Goal: Information Seeking & Learning: Learn about a topic

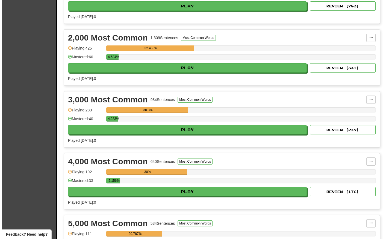
scroll to position [154, 0]
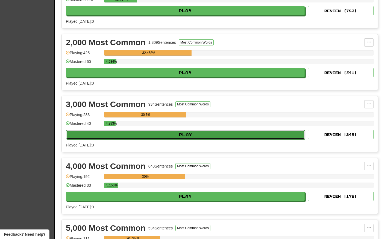
click at [204, 132] on button "Play" at bounding box center [185, 134] width 239 height 9
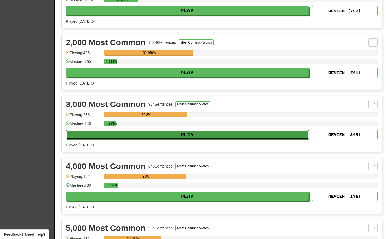
select select "**"
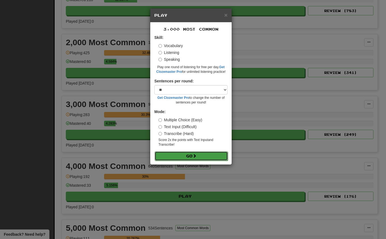
click at [187, 156] on button "Go" at bounding box center [191, 155] width 73 height 9
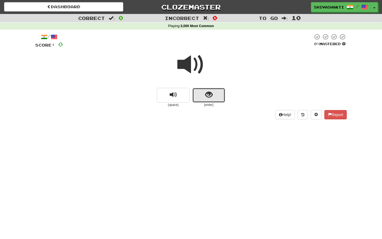
click at [210, 92] on span "show sentence" at bounding box center [208, 94] width 7 height 7
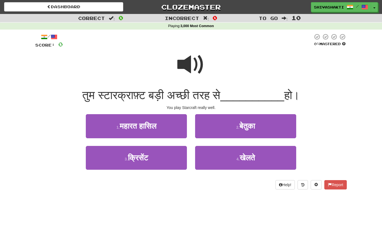
click at [196, 61] on span at bounding box center [190, 64] width 27 height 27
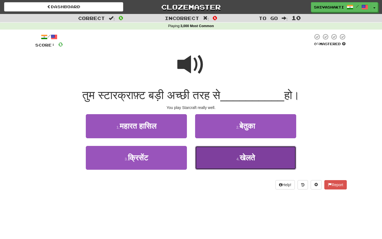
click at [240, 154] on span "खेलते" at bounding box center [247, 157] width 15 height 8
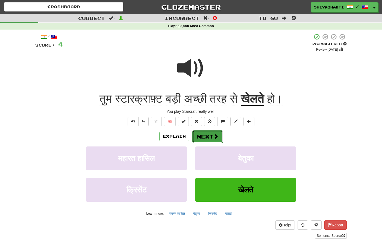
click at [210, 135] on button "Next" at bounding box center [207, 136] width 31 height 13
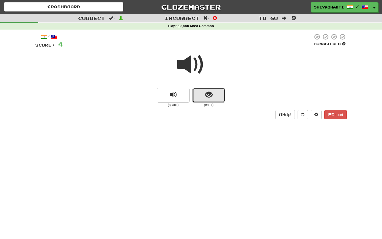
click at [210, 96] on span "show sentence" at bounding box center [208, 94] width 7 height 7
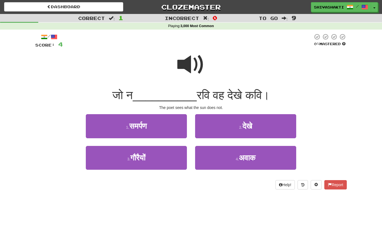
click at [193, 64] on span at bounding box center [190, 64] width 27 height 27
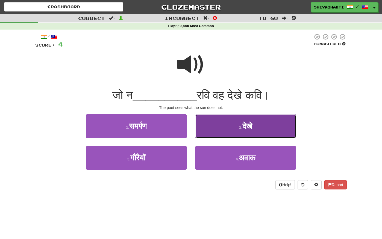
click at [250, 123] on span "देखे" at bounding box center [247, 126] width 10 height 8
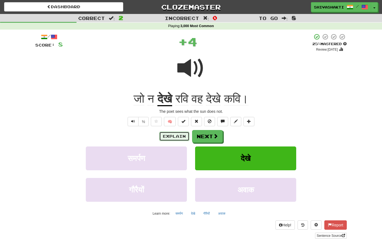
click at [174, 136] on button "Explain" at bounding box center [174, 135] width 30 height 9
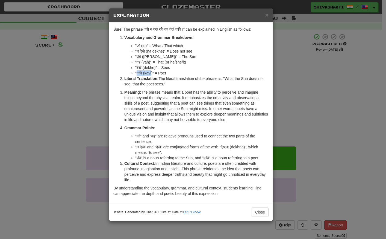
drag, startPoint x: 152, startPoint y: 72, endPoint x: 137, endPoint y: 73, distance: 14.5
click at [137, 73] on li ""कवि (kavi)" = Poet" at bounding box center [201, 72] width 133 height 5
copy li "कवि (kavi"
drag, startPoint x: 142, startPoint y: 56, endPoint x: 136, endPoint y: 56, distance: 5.8
click at [136, 56] on li ""रवि (ravi)" = The Sun" at bounding box center [201, 56] width 133 height 5
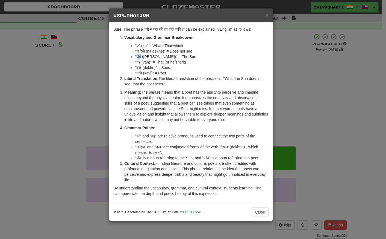
copy li "रवि"
click at [30, 96] on div "× Explanation Sure! The phrase "जो न देखे रवि वह देखे कवि।" can be explained in…" at bounding box center [193, 119] width 386 height 239
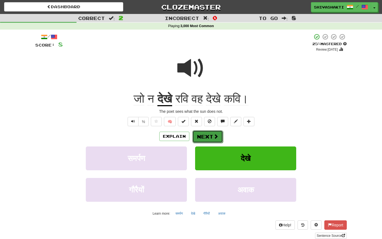
click at [204, 139] on button "Next" at bounding box center [207, 136] width 31 height 13
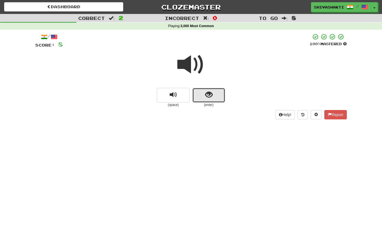
click at [206, 101] on button "show sentence" at bounding box center [208, 95] width 33 height 15
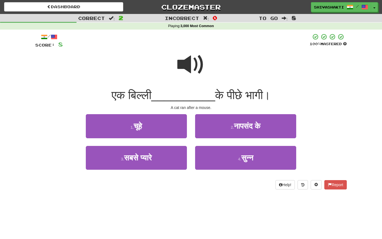
click at [190, 59] on span at bounding box center [190, 64] width 27 height 27
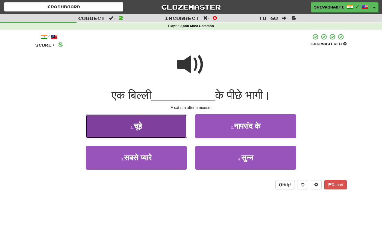
click at [151, 126] on button "1 . चूहे" at bounding box center [136, 126] width 101 height 24
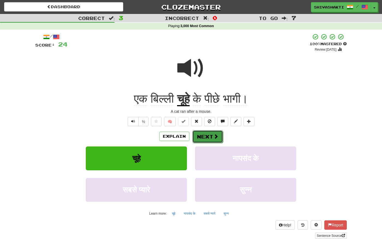
click at [206, 135] on button "Next" at bounding box center [207, 136] width 31 height 13
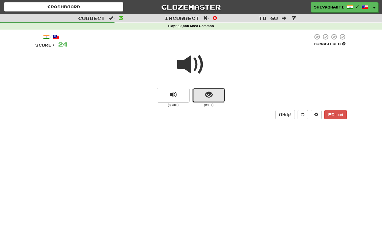
click at [208, 94] on span "show sentence" at bounding box center [208, 94] width 7 height 7
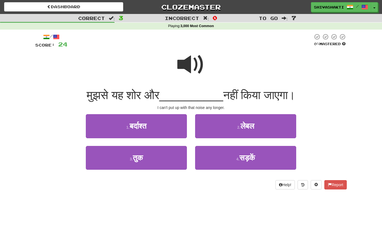
click at [191, 64] on span at bounding box center [190, 64] width 27 height 27
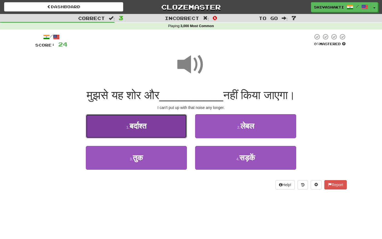
click at [149, 125] on button "1 . बर्दाश्त" at bounding box center [136, 126] width 101 height 24
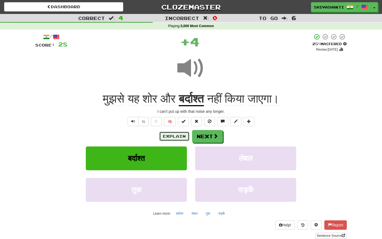
click at [174, 136] on button "Explain" at bounding box center [174, 135] width 30 height 9
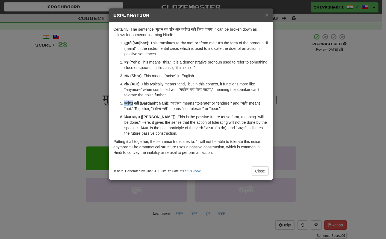
drag, startPoint x: 134, startPoint y: 102, endPoint x: 124, endPoint y: 102, distance: 11.0
click at [124, 102] on li "बर्दाश्त नहीं (Bardasht Nahi) : "बर्दाश्त" means "tolerate" or "endure," and "न…" at bounding box center [196, 105] width 144 height 11
copy strong "बर्दाश्त"
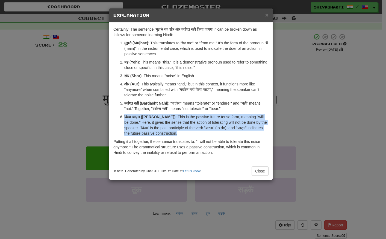
drag, startPoint x: 183, startPoint y: 133, endPoint x: 124, endPoint y: 114, distance: 62.2
click at [124, 114] on li "किया जाएगा (Kiya Jaayega) : This is the passive future tense form, meaning "wil…" at bounding box center [196, 125] width 144 height 22
copy p "किया जाएगा (Kiya Jaayega) : This is the passive future tense form, meaning "wil…"
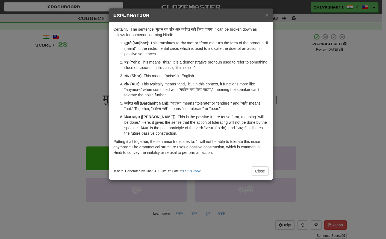
click at [50, 66] on div "× Explanation Certainly! The sentence "मुझसे यह शोर और बर्दाश्त नहीं किया जाएगा…" at bounding box center [193, 119] width 386 height 239
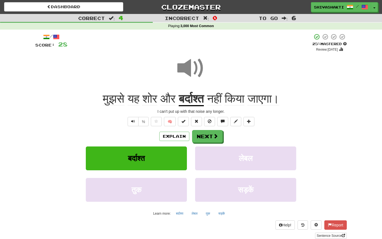
click at [178, 66] on span at bounding box center [190, 67] width 27 height 27
click at [216, 136] on span at bounding box center [215, 136] width 5 height 5
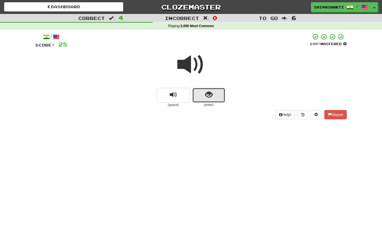
click at [212, 93] on span "show sentence" at bounding box center [208, 94] width 7 height 7
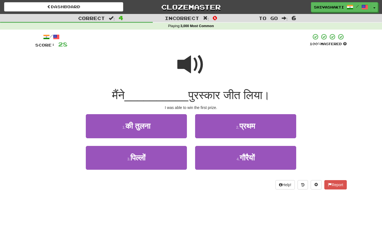
click at [192, 63] on span at bounding box center [190, 64] width 27 height 27
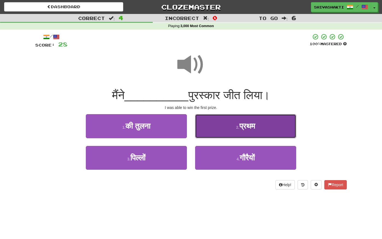
click at [246, 123] on span "प्रथम" at bounding box center [247, 126] width 16 height 8
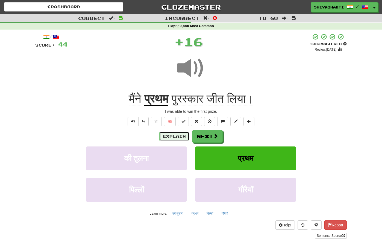
click at [176, 134] on button "Explain" at bounding box center [174, 135] width 30 height 9
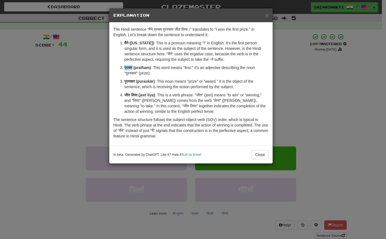
drag, startPoint x: 132, startPoint y: 67, endPoint x: 124, endPoint y: 67, distance: 7.9
click at [124, 67] on strong "प्रथम (pratham)" at bounding box center [137, 67] width 27 height 4
click at [148, 68] on strong "प्रथम (pratham)" at bounding box center [137, 67] width 27 height 4
drag, startPoint x: 148, startPoint y: 68, endPoint x: 123, endPoint y: 69, distance: 25.7
click at [124, 69] on li "प्रथम (pratham) : This word means "first." It's an adjective describing the nou…" at bounding box center [196, 70] width 144 height 11
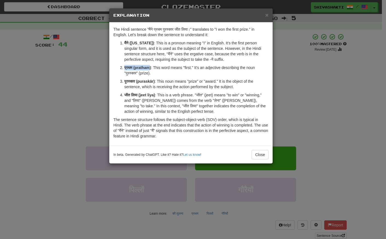
copy strong "प्रथम (pratham"
click at [263, 154] on button "Close" at bounding box center [260, 154] width 17 height 9
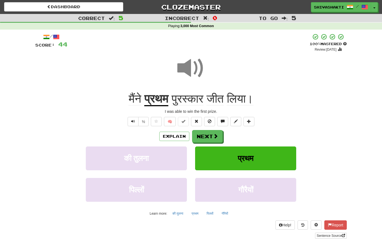
click at [188, 70] on span at bounding box center [190, 67] width 27 height 27
drag, startPoint x: 203, startPoint y: 100, endPoint x: 172, endPoint y: 100, distance: 31.2
click at [172, 100] on span "पुरस्कार जीत लिया।" at bounding box center [210, 98] width 85 height 13
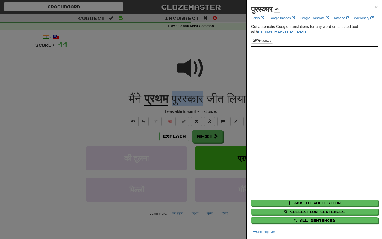
copy span "पुरस्कार"
click at [94, 37] on div at bounding box center [191, 119] width 382 height 239
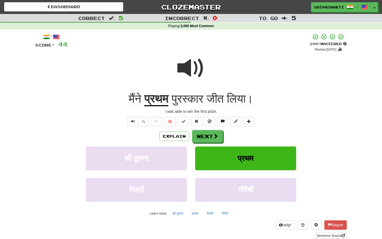
click at [180, 66] on span at bounding box center [190, 67] width 27 height 27
click at [206, 135] on button "Next" at bounding box center [207, 136] width 31 height 13
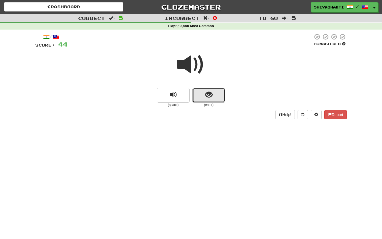
click at [208, 96] on span "show sentence" at bounding box center [208, 94] width 7 height 7
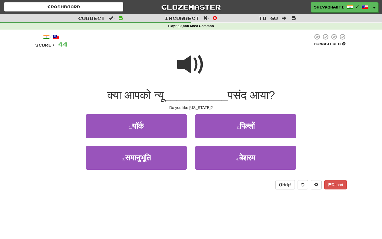
click at [189, 62] on span at bounding box center [190, 64] width 27 height 27
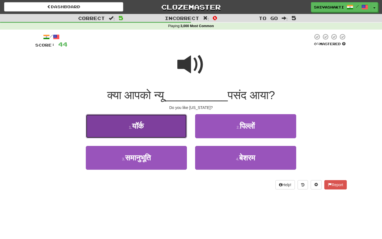
click at [144, 124] on span "यॉर्क" at bounding box center [138, 126] width 12 height 8
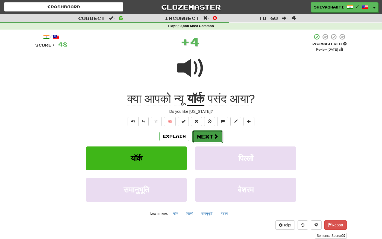
click at [209, 136] on button "Next" at bounding box center [207, 136] width 31 height 13
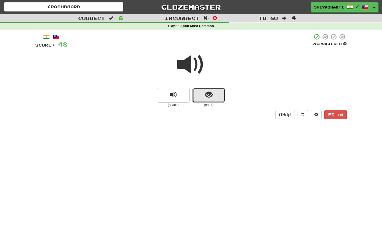
click at [207, 95] on span "show sentence" at bounding box center [208, 94] width 7 height 7
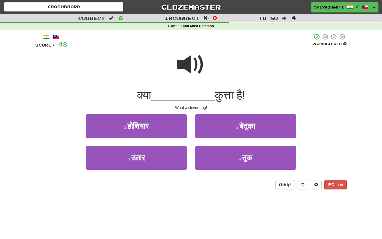
click at [192, 66] on span at bounding box center [190, 64] width 27 height 27
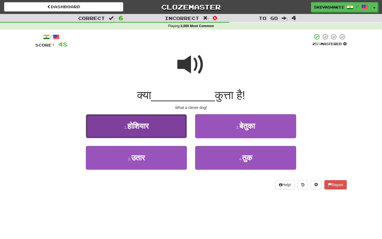
click at [145, 125] on span "होशियार" at bounding box center [137, 126] width 21 height 8
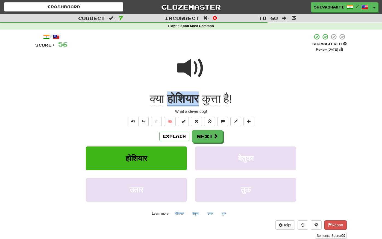
drag, startPoint x: 201, startPoint y: 99, endPoint x: 164, endPoint y: 98, distance: 37.5
click at [164, 97] on div "क्या होशियार कुत्ता है !" at bounding box center [191, 98] width 312 height 15
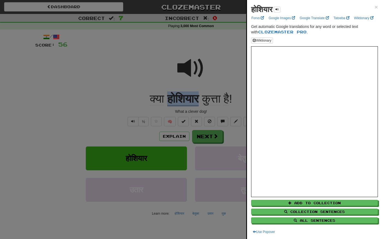
copy u "होशियार"
click at [38, 56] on div at bounding box center [191, 119] width 382 height 239
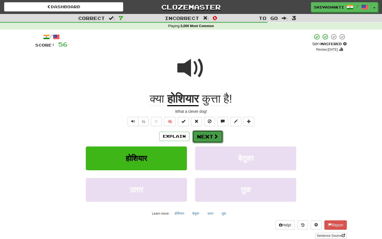
click at [214, 138] on span at bounding box center [215, 136] width 5 height 5
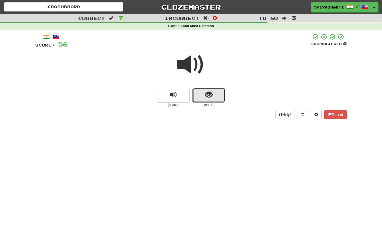
click at [204, 93] on button "show sentence" at bounding box center [208, 95] width 33 height 15
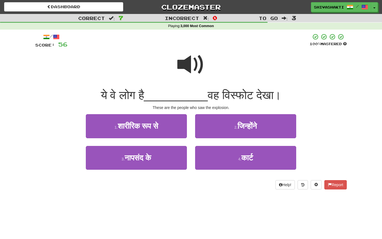
click at [192, 68] on span at bounding box center [190, 64] width 27 height 27
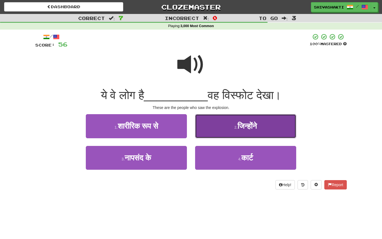
click at [248, 124] on span "जिन्होंने" at bounding box center [247, 126] width 19 height 8
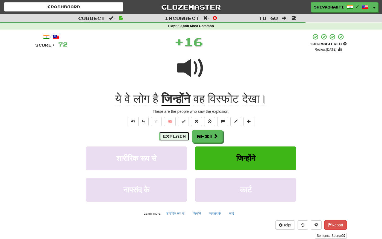
click at [177, 136] on button "Explain" at bounding box center [174, 135] width 30 height 9
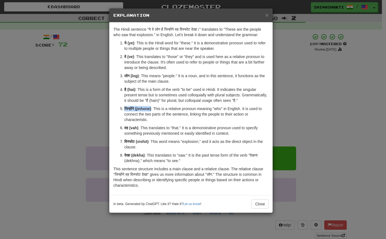
drag, startPoint x: 151, startPoint y: 108, endPoint x: 124, endPoint y: 107, distance: 27.3
click at [124, 107] on li "जिन्होंने (jinhone) : This is a relative pronoun meaning "who" in English. It i…" at bounding box center [196, 114] width 144 height 16
copy strong "जिन्होंने (jinhone)"
drag, startPoint x: 137, startPoint y: 142, endPoint x: 124, endPoint y: 141, distance: 13.1
click at [124, 141] on li "विस्फोट (visfot) : This word means "explosion," and it acts as the direct objec…" at bounding box center [196, 144] width 144 height 11
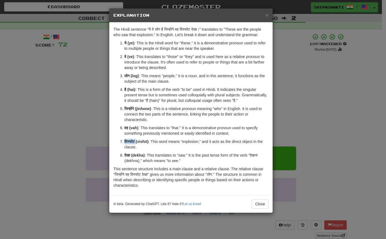
copy strong "विस्फोट"
click at [25, 63] on div "× Explanation The Hindi sentence "ये वे लोग है जिन्होंने वह विस्फोट देखा।" tran…" at bounding box center [193, 119] width 386 height 239
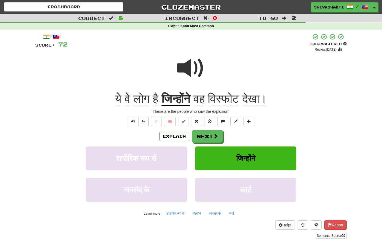
click at [196, 68] on span at bounding box center [190, 67] width 27 height 27
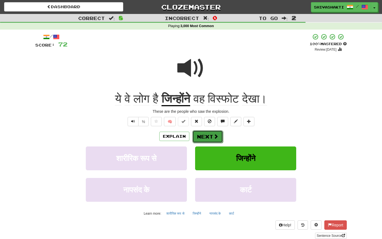
click at [212, 137] on button "Next" at bounding box center [207, 136] width 31 height 13
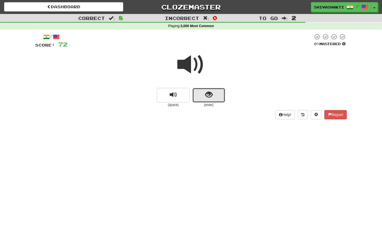
click at [210, 94] on span "show sentence" at bounding box center [208, 94] width 7 height 7
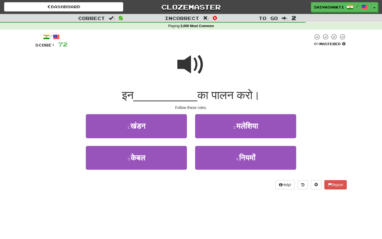
click at [192, 62] on span at bounding box center [190, 64] width 27 height 27
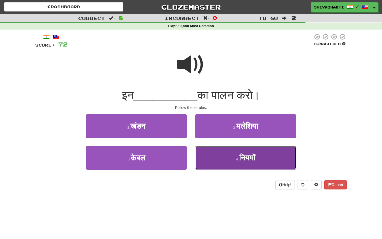
click at [242, 154] on span "नियमों" at bounding box center [247, 157] width 16 height 8
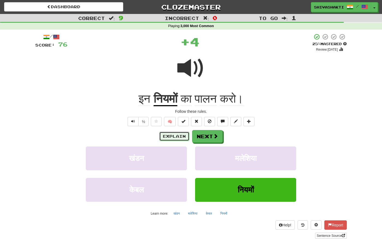
click at [179, 135] on button "Explain" at bounding box center [174, 135] width 30 height 9
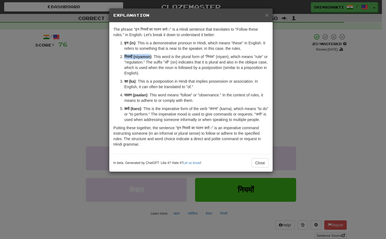
drag, startPoint x: 150, startPoint y: 56, endPoint x: 124, endPoint y: 57, distance: 26.8
click at [124, 57] on li "नियमों (niyamon) : This word is the plural form of "नियम" (niyam), which means …" at bounding box center [196, 65] width 144 height 22
copy strong "नियमों (niyamon"
drag, startPoint x: 133, startPoint y: 94, endPoint x: 121, endPoint y: 93, distance: 11.3
click at [124, 93] on li "पालन (paalan) : This word means "follow" or "observance." In the context of rul…" at bounding box center [196, 97] width 144 height 11
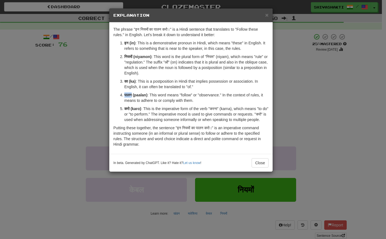
click at [89, 70] on div "× Explanation The phrase "इन नियमों का पालन करो।" is a Hindi sentence that tran…" at bounding box center [193, 119] width 386 height 239
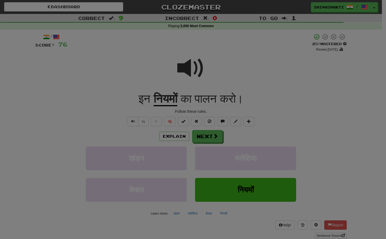
click at [89, 70] on div "× Explanation The phrase "इन नियमों का पालन करो।" is a Hindi sentence that tran…" at bounding box center [193, 119] width 386 height 239
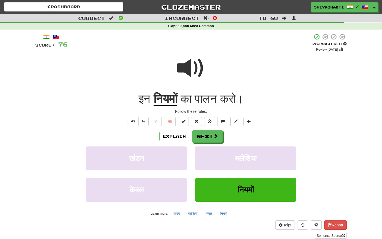
click at [193, 67] on span at bounding box center [190, 67] width 27 height 27
click at [164, 135] on button "Explain" at bounding box center [174, 135] width 30 height 9
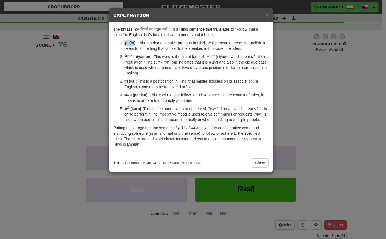
drag, startPoint x: 134, startPoint y: 43, endPoint x: 122, endPoint y: 43, distance: 12.0
click at [124, 43] on li "इन (in) : This is a demonstrative pronoun in Hindi, which means "these" in Engl…" at bounding box center [196, 45] width 144 height 11
click at [82, 69] on div "× Explanation The phrase "इन नियमों का पालन करो।" is a Hindi sentence that tran…" at bounding box center [193, 119] width 386 height 239
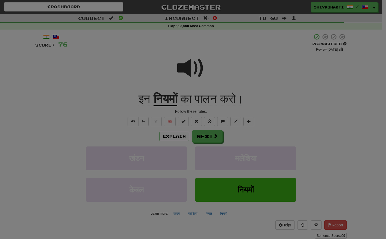
click at [82, 69] on div "× Explanation The phrase "इन नियमों का पालन करो।" is a Hindi sentence that tran…" at bounding box center [193, 119] width 386 height 239
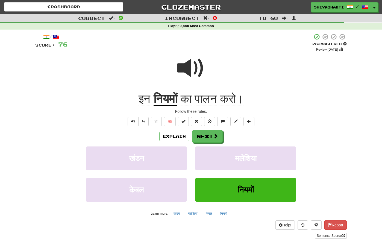
click at [191, 67] on span at bounding box center [190, 67] width 27 height 27
click at [210, 136] on button "Next" at bounding box center [207, 136] width 31 height 13
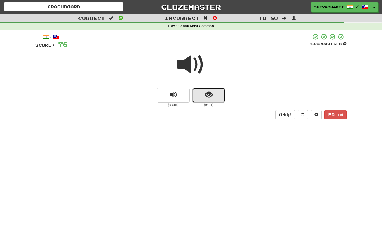
click at [207, 89] on button "show sentence" at bounding box center [208, 95] width 33 height 15
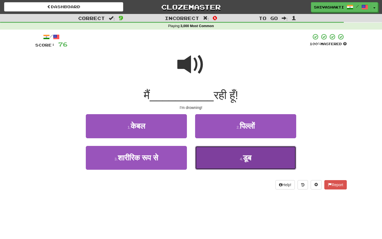
click at [244, 165] on button "4 . डूब" at bounding box center [245, 158] width 101 height 24
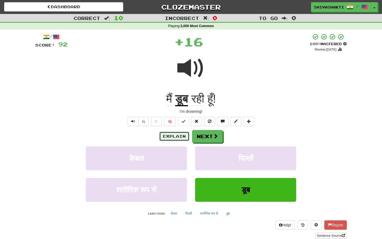
click at [169, 135] on button "Explain" at bounding box center [174, 135] width 30 height 9
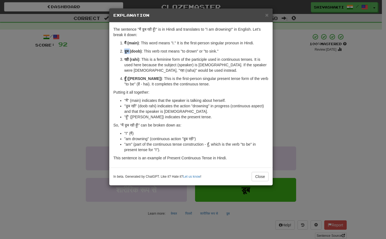
drag, startPoint x: 130, startPoint y: 50, endPoint x: 124, endPoint y: 51, distance: 6.3
click at [124, 51] on li "डूब (doob) : This verb root means "to drown" or "to sink."" at bounding box center [196, 50] width 144 height 5
click at [91, 75] on div "× Explanation The sentence "मैं डूब रही हूँ!" is in Hindi and translates to "I …" at bounding box center [193, 119] width 386 height 239
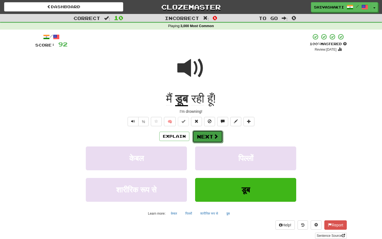
click at [213, 137] on span at bounding box center [215, 136] width 5 height 5
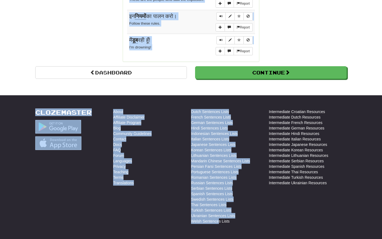
scroll to position [553, 0]
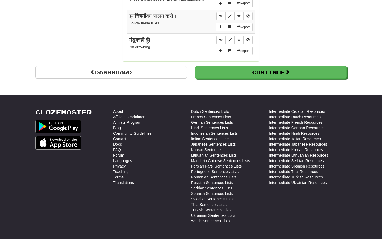
drag, startPoint x: 126, startPoint y: 79, endPoint x: 274, endPoint y: 37, distance: 153.8
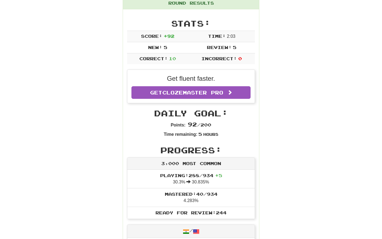
scroll to position [0, 0]
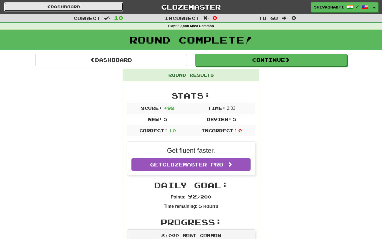
click at [59, 7] on link "Dashboard" at bounding box center [63, 6] width 119 height 9
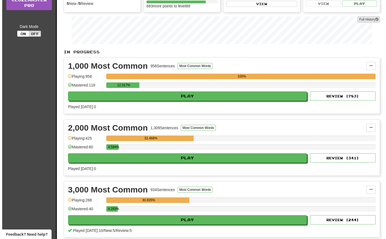
scroll to position [70, 0]
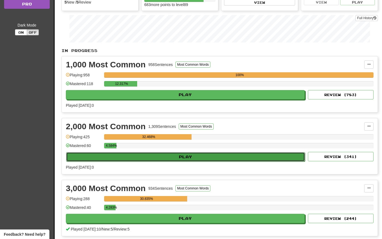
click at [198, 157] on button "Play" at bounding box center [185, 156] width 239 height 9
select select "**"
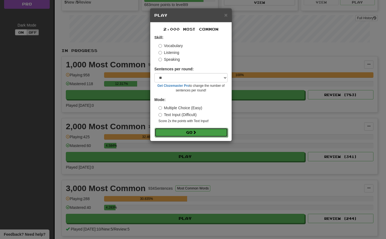
click at [193, 131] on button "Go" at bounding box center [191, 132] width 73 height 9
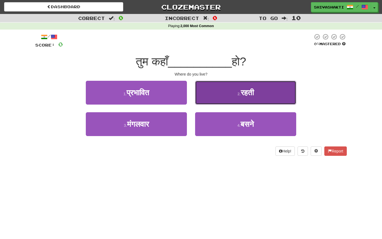
click at [214, 86] on button "2 . रहती" at bounding box center [245, 93] width 101 height 24
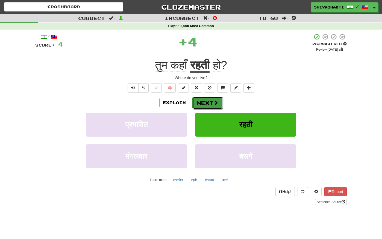
click at [199, 102] on button "Next" at bounding box center [207, 102] width 31 height 13
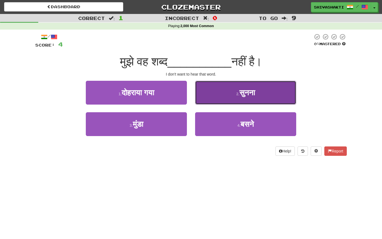
click at [239, 88] on button "2 . सुनना" at bounding box center [245, 93] width 101 height 24
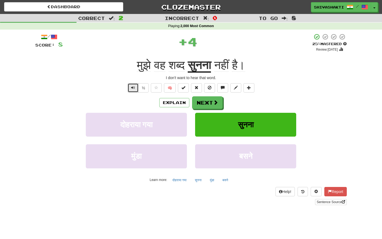
click at [131, 86] on button "Text-to-speech controls" at bounding box center [133, 87] width 11 height 9
click at [210, 103] on button "Next" at bounding box center [207, 102] width 31 height 13
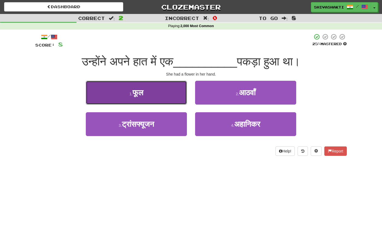
click at [165, 99] on button "1 . फूल" at bounding box center [136, 93] width 101 height 24
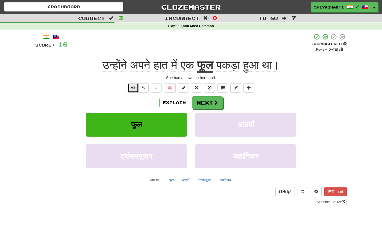
click at [134, 86] on span "Text-to-speech controls" at bounding box center [133, 88] width 4 height 4
click at [135, 86] on span "Text-to-speech controls" at bounding box center [133, 88] width 4 height 4
click at [179, 105] on button "Explain" at bounding box center [174, 102] width 30 height 9
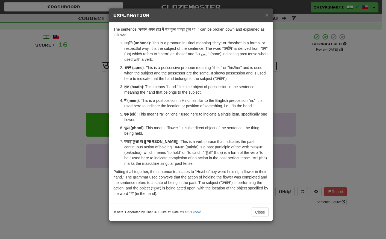
click at [42, 93] on div "× Explanation The sentence "उन्होंने अपने हात में एक फूल पकड़ा हुआ था।" can be …" at bounding box center [193, 119] width 386 height 239
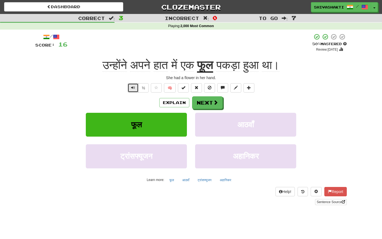
click at [134, 89] on span "Text-to-speech controls" at bounding box center [133, 88] width 4 height 4
click at [217, 103] on span at bounding box center [215, 102] width 5 height 5
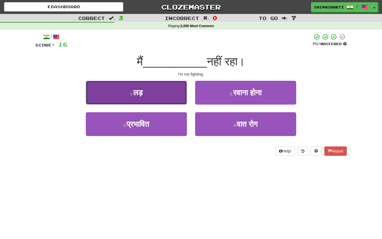
click at [162, 93] on button "1 . लड़" at bounding box center [136, 93] width 101 height 24
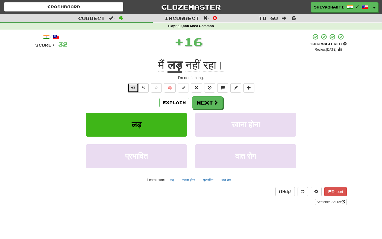
click at [133, 88] on span "Text-to-speech controls" at bounding box center [133, 88] width 4 height 4
click at [133, 87] on span "Text-to-speech controls" at bounding box center [133, 88] width 4 height 4
click at [213, 104] on button "Next" at bounding box center [207, 102] width 31 height 13
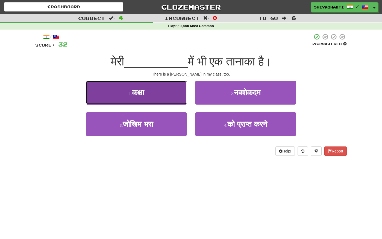
click at [158, 91] on button "1 . कक्षा" at bounding box center [136, 93] width 101 height 24
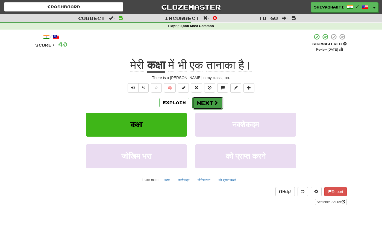
click at [212, 101] on button "Next" at bounding box center [207, 102] width 31 height 13
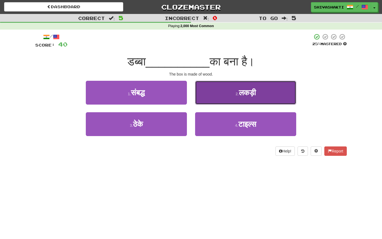
click at [237, 92] on small "2 ." at bounding box center [237, 94] width 3 height 4
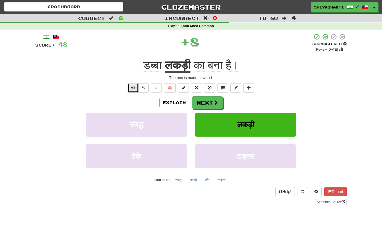
click at [132, 86] on span "Text-to-speech controls" at bounding box center [133, 88] width 4 height 4
click at [207, 101] on button "Next" at bounding box center [207, 102] width 31 height 13
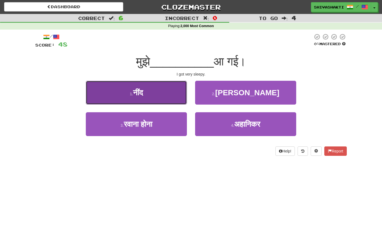
click at [158, 92] on button "1 . नींद" at bounding box center [136, 93] width 101 height 24
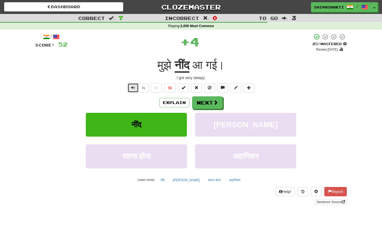
click at [134, 86] on span "Text-to-speech controls" at bounding box center [133, 88] width 4 height 4
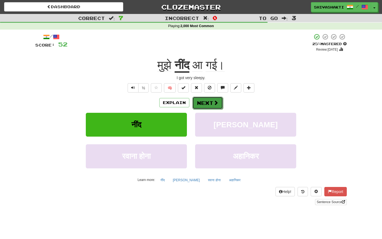
click at [209, 101] on button "Next" at bounding box center [207, 102] width 31 height 13
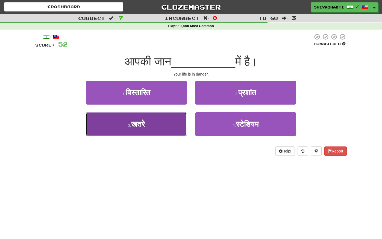
click at [153, 130] on button "3 . खतरे" at bounding box center [136, 124] width 101 height 24
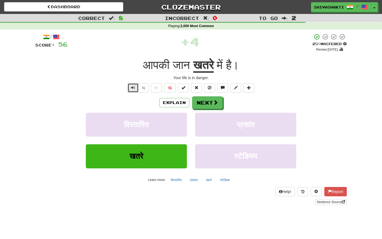
click at [134, 87] on span "Text-to-speech controls" at bounding box center [133, 88] width 4 height 4
drag, startPoint x: 216, startPoint y: 65, endPoint x: 195, endPoint y: 64, distance: 21.1
click at [195, 64] on div "आपकी जान खतरे में है।" at bounding box center [191, 65] width 312 height 15
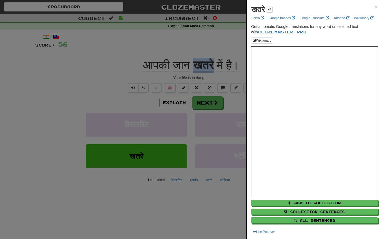
copy u "खतरे"
click at [114, 59] on div at bounding box center [191, 119] width 382 height 239
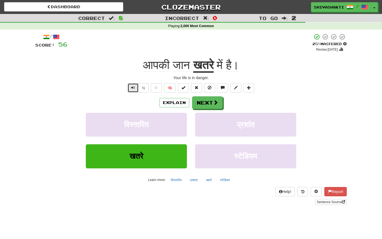
click at [130, 87] on button "Text-to-speech controls" at bounding box center [133, 87] width 11 height 9
click at [210, 104] on button "Next" at bounding box center [207, 102] width 31 height 13
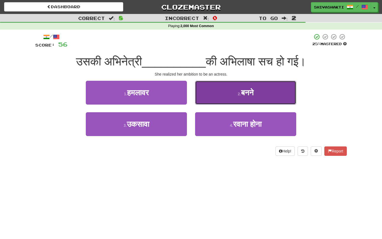
click at [265, 95] on button "2 . बनने" at bounding box center [245, 93] width 101 height 24
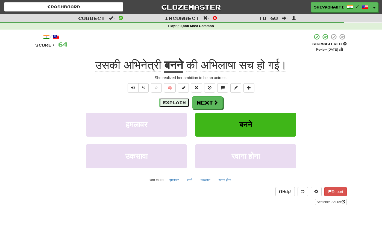
click at [174, 102] on button "Explain" at bounding box center [174, 102] width 30 height 9
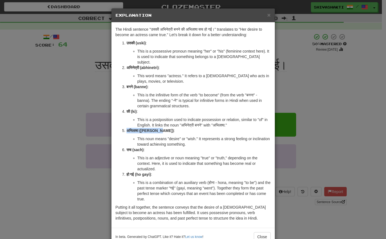
drag, startPoint x: 157, startPoint y: 125, endPoint x: 123, endPoint y: 125, distance: 34.7
click at [127, 128] on li "अभिलाषा (abhilasha) : This noun means "desire" or "wish." It represents a stron…" at bounding box center [199, 137] width 144 height 19
copy strong "अभिलाषा (abhilasha"
click at [64, 79] on div "× Explanation The Hindi sentence "उसकी अभिनेत्री बनने की अभिलाषा सच हो गई।" tra…" at bounding box center [193, 119] width 386 height 239
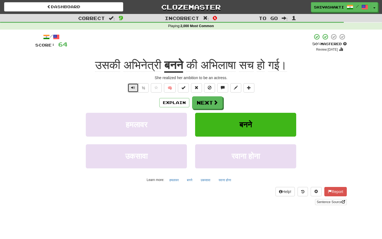
click at [133, 89] on span "Text-to-speech controls" at bounding box center [133, 88] width 4 height 4
drag, startPoint x: 155, startPoint y: 65, endPoint x: 123, endPoint y: 63, distance: 32.3
click at [124, 63] on span "अभिनेत्री" at bounding box center [143, 64] width 38 height 13
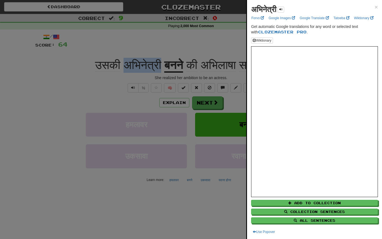
copy span "अभिनेत्री"
click at [33, 60] on div at bounding box center [191, 119] width 382 height 239
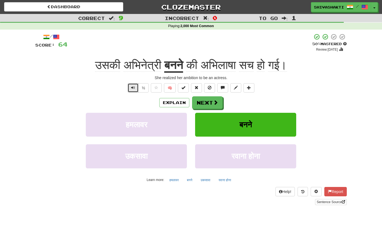
click at [138, 88] on button "Text-to-speech controls" at bounding box center [133, 87] width 11 height 9
click at [131, 88] on button "Text-to-speech controls" at bounding box center [133, 87] width 11 height 9
click at [201, 102] on button "Next" at bounding box center [207, 102] width 31 height 13
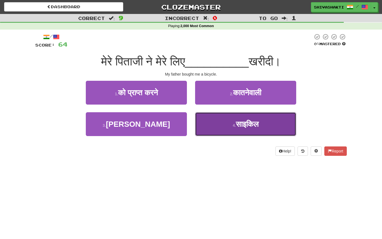
click at [223, 125] on button "4 . साइकिल" at bounding box center [245, 124] width 101 height 24
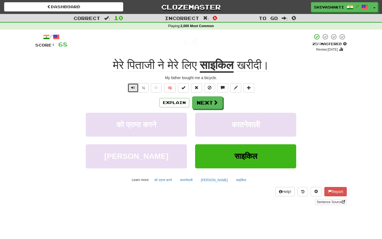
click at [130, 87] on button "Text-to-speech controls" at bounding box center [133, 87] width 11 height 9
click at [206, 101] on button "Next" at bounding box center [207, 102] width 31 height 13
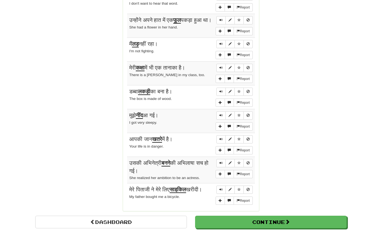
scroll to position [412, 0]
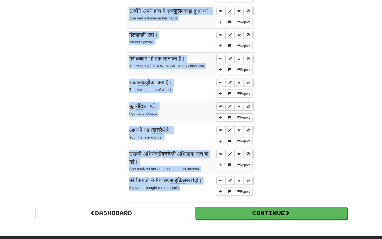
drag, startPoint x: 126, startPoint y: 27, endPoint x: 207, endPoint y: 191, distance: 182.5
copy div "Sentences: Report तुम कहाँ रहती हो? Where do you live? Report मुझे वह शब्द सुनन…"
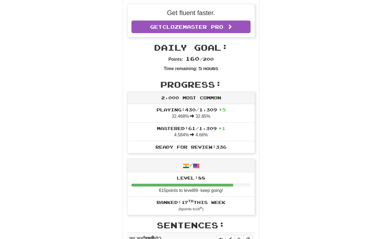
scroll to position [0, 0]
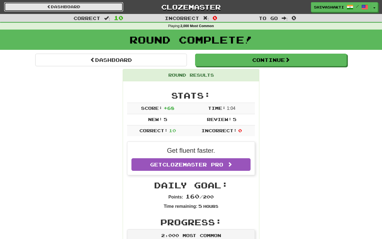
click at [75, 9] on link "Dashboard" at bounding box center [63, 6] width 119 height 9
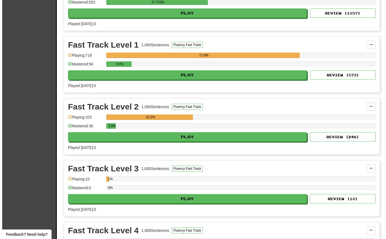
scroll to position [708, 0]
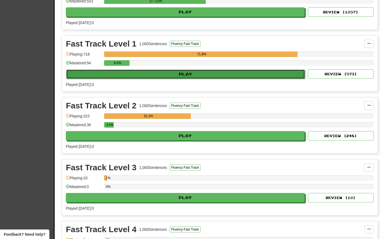
click at [176, 74] on button "Play" at bounding box center [185, 73] width 239 height 9
select select "**"
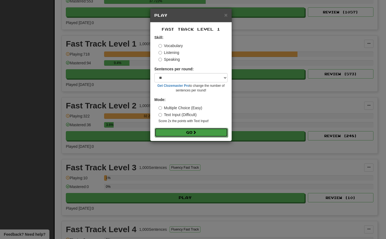
click at [182, 133] on button "Go" at bounding box center [191, 132] width 73 height 9
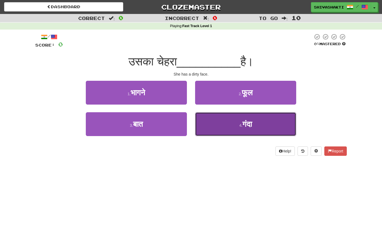
click at [224, 129] on button "4 . [GEOGRAPHIC_DATA]" at bounding box center [245, 124] width 101 height 24
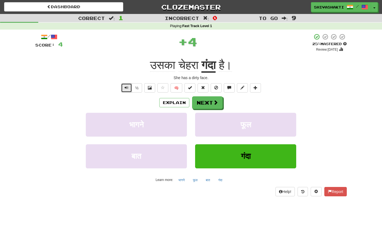
click at [123, 85] on button "Text-to-speech controls" at bounding box center [126, 87] width 11 height 9
click at [202, 101] on button "Next" at bounding box center [207, 102] width 31 height 13
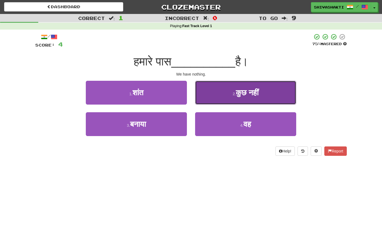
click at [238, 88] on span "कुछ नहीं" at bounding box center [247, 92] width 23 height 8
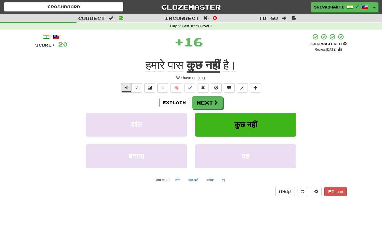
click at [124, 87] on button "Text-to-speech controls" at bounding box center [126, 87] width 11 height 9
click at [215, 103] on span at bounding box center [215, 102] width 5 height 5
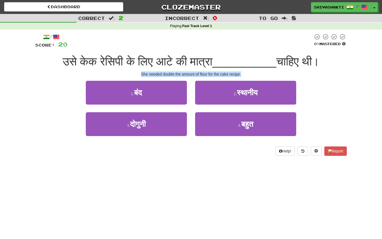
drag, startPoint x: 242, startPoint y: 73, endPoint x: 135, endPoint y: 73, distance: 106.9
click at [135, 73] on div "She needed double the amount of flour for the cake recipe." at bounding box center [191, 73] width 312 height 5
copy div "She needed double the amount of flour for the cake recipe."
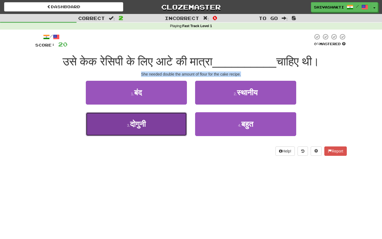
click at [157, 124] on button "3 . [GEOGRAPHIC_DATA]" at bounding box center [136, 124] width 101 height 24
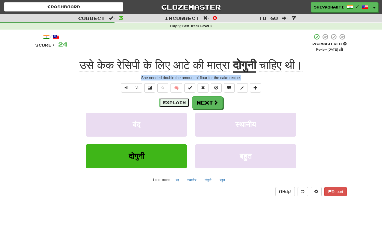
click at [171, 100] on button "Explain" at bounding box center [174, 102] width 30 height 9
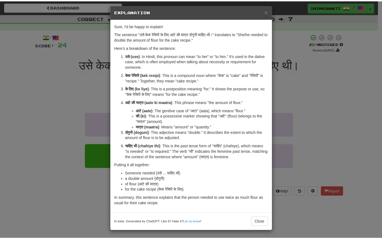
scroll to position [4, 0]
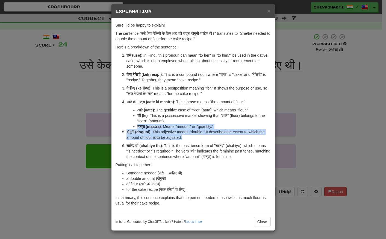
drag, startPoint x: 185, startPoint y: 136, endPoint x: 128, endPoint y: 125, distance: 57.5
click at [128, 125] on ol "उसे (use) : In Hindi, this pronoun can mean "to her" or "to him." It's used in …" at bounding box center [193, 105] width 155 height 107
copy ol "मात्रा (maatra) : Means "amount" or "quantity." दोगुनी (doguni) : This adjectiv…"
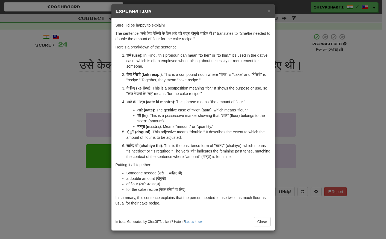
click at [60, 92] on div "× Explanation Sure, I'd be happy to explain! The sentence "उसे केक रेसिपी के लि…" at bounding box center [193, 119] width 386 height 239
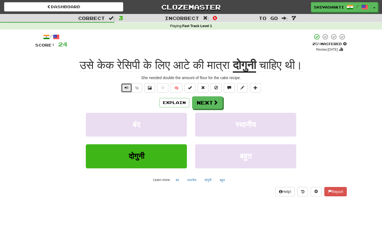
click at [127, 87] on span "Text-to-speech controls" at bounding box center [127, 88] width 4 height 4
click at [125, 86] on span "Text-to-speech controls" at bounding box center [127, 88] width 4 height 4
click at [209, 101] on button "Next" at bounding box center [207, 102] width 31 height 13
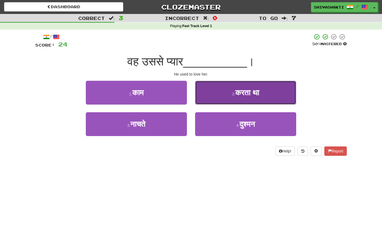
click at [245, 93] on span "करता था" at bounding box center [247, 92] width 24 height 8
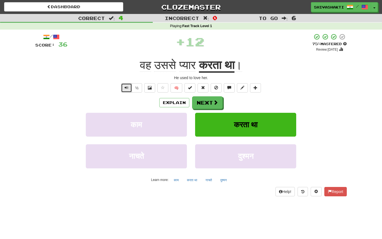
click at [127, 89] on span "Text-to-speech controls" at bounding box center [127, 88] width 4 height 4
click at [210, 102] on button "Next" at bounding box center [207, 102] width 31 height 13
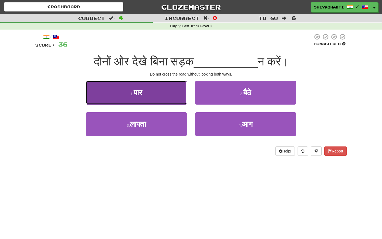
click at [150, 92] on button "1 . पार" at bounding box center [136, 93] width 101 height 24
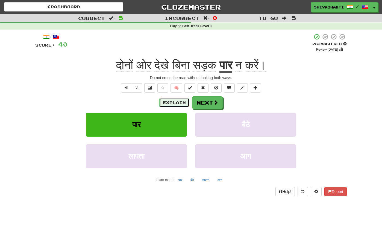
click at [178, 102] on button "Explain" at bounding box center [174, 102] width 30 height 9
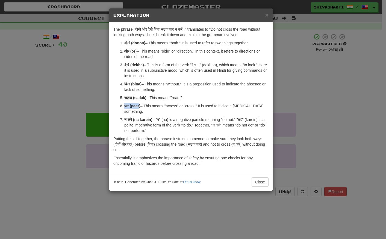
drag, startPoint x: 140, startPoint y: 107, endPoint x: 124, endPoint y: 105, distance: 15.7
click at [124, 105] on strong "पार (paar)" at bounding box center [132, 106] width 16 height 4
copy strong "पार (paar"
click at [55, 75] on div "× Explanation The phrase "दोनों ओर देखे बिना सड़क पार न करें।" translates to "D…" at bounding box center [193, 119] width 386 height 239
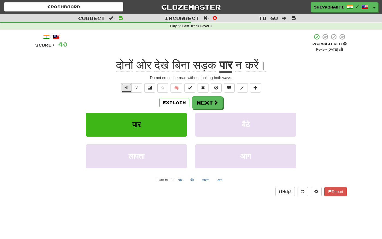
click at [124, 89] on button "Text-to-speech controls" at bounding box center [126, 87] width 11 height 9
click at [170, 103] on button "Explain" at bounding box center [174, 102] width 30 height 9
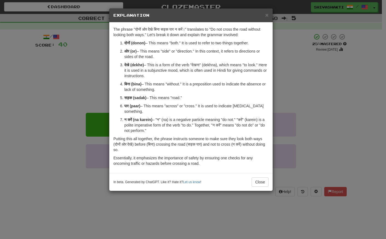
click at [71, 75] on div "× Explanation The phrase "दोनों ओर देखे बिना सड़क पार न करें।" translates to "D…" at bounding box center [193, 119] width 386 height 239
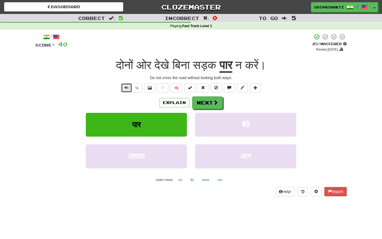
click at [128, 88] on span "Text-to-speech controls" at bounding box center [127, 88] width 4 height 4
click at [208, 102] on button "Next" at bounding box center [207, 102] width 31 height 13
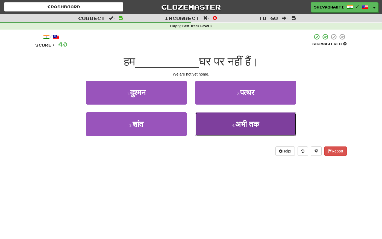
click at [252, 128] on span "अभी तक" at bounding box center [247, 124] width 24 height 8
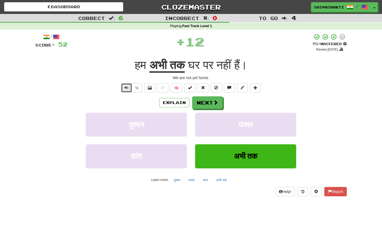
click at [124, 86] on button "Text-to-speech controls" at bounding box center [126, 87] width 11 height 9
click at [212, 104] on button "Next" at bounding box center [207, 102] width 31 height 13
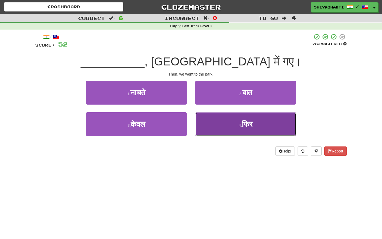
click at [239, 123] on small "4 ." at bounding box center [240, 125] width 3 height 4
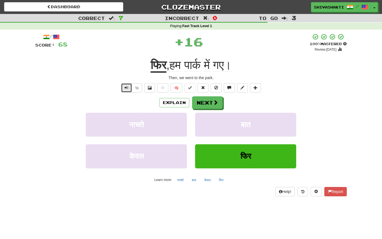
click at [124, 86] on button "Text-to-speech controls" at bounding box center [126, 87] width 11 height 9
click at [201, 100] on button "Next" at bounding box center [207, 102] width 31 height 13
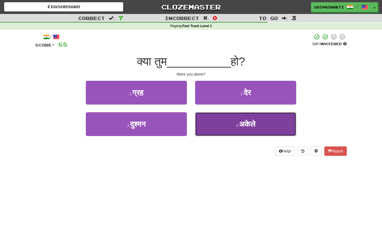
click at [236, 121] on button "4 . अकेले" at bounding box center [245, 124] width 101 height 24
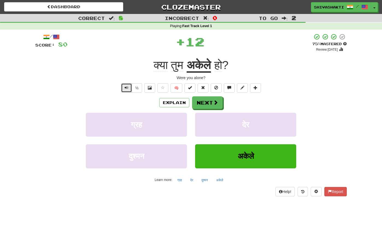
click at [124, 87] on button "Text-to-speech controls" at bounding box center [126, 87] width 11 height 9
click at [200, 101] on button "Next" at bounding box center [207, 102] width 31 height 13
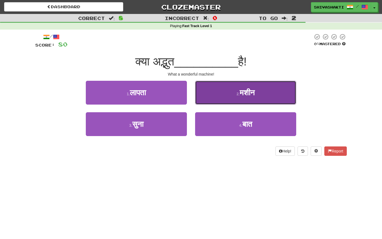
click at [253, 94] on span "मशीन" at bounding box center [247, 92] width 15 height 8
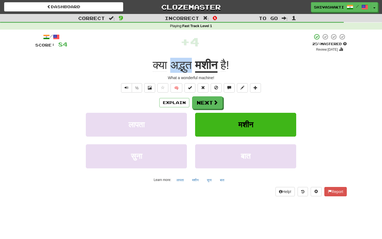
drag, startPoint x: 192, startPoint y: 64, endPoint x: 169, endPoint y: 63, distance: 23.0
click at [169, 63] on span "क्या अद्भुत" at bounding box center [174, 64] width 42 height 13
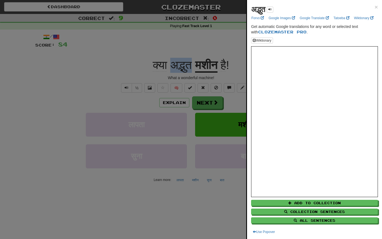
copy span "अद्भुत"
click at [91, 31] on div at bounding box center [191, 119] width 382 height 239
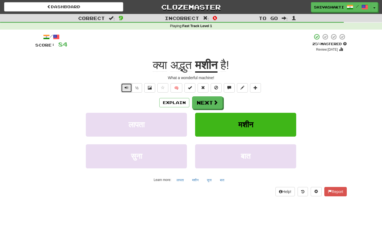
click at [128, 86] on span "Text-to-speech controls" at bounding box center [127, 88] width 4 height 4
click at [212, 106] on button "Next" at bounding box center [207, 102] width 31 height 13
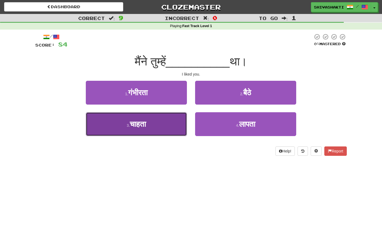
click at [134, 121] on span "चाहता" at bounding box center [138, 124] width 16 height 8
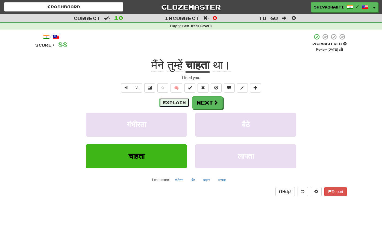
click at [173, 104] on button "Explain" at bounding box center [174, 102] width 30 height 9
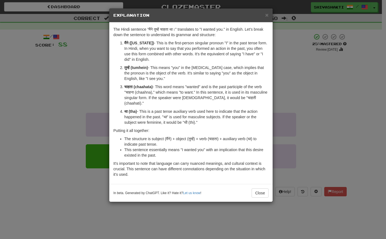
click at [63, 65] on div "× Explanation The Hindi sentence "मैंने तुम्हें चाहता था।" translates to "I wan…" at bounding box center [193, 119] width 386 height 239
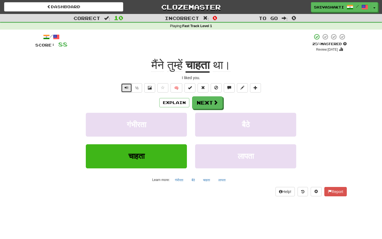
click at [125, 87] on span "Text-to-speech controls" at bounding box center [127, 88] width 4 height 4
click at [208, 104] on button "Next" at bounding box center [207, 102] width 31 height 13
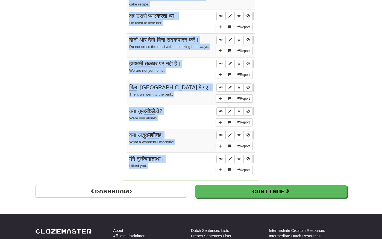
scroll to position [441, 0]
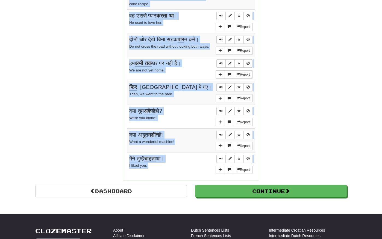
drag, startPoint x: 127, startPoint y: 45, endPoint x: 189, endPoint y: 197, distance: 163.7
copy body "Loremipsu: Dolors ameा cेadा eंsा dै। Eiu tem i utlab etdo. Magnaa enाaे mाv qु…"
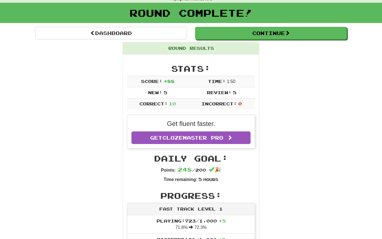
scroll to position [0, 0]
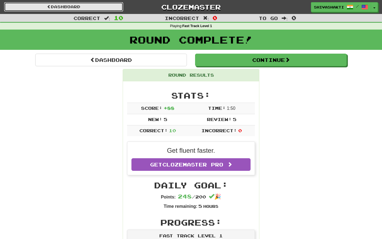
click at [72, 8] on link "Dashboard" at bounding box center [63, 6] width 119 height 9
